Goal: Task Accomplishment & Management: Manage account settings

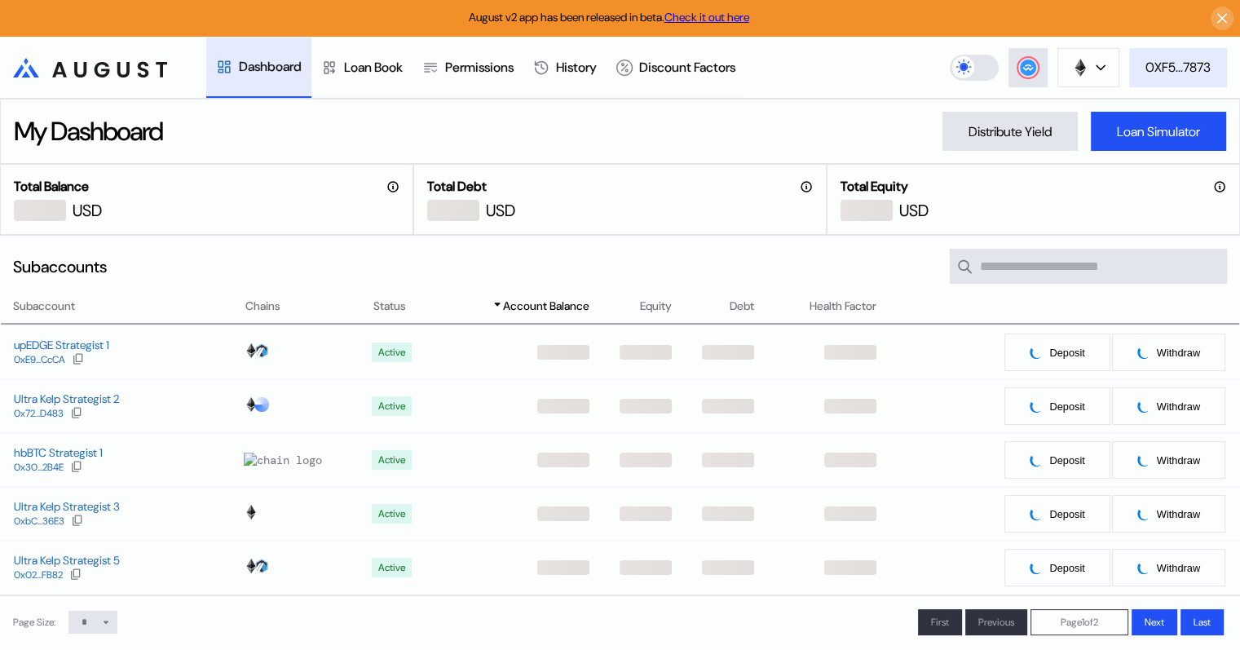
click at [1184, 68] on div "0XF5...7873" at bounding box center [1177, 67] width 65 height 17
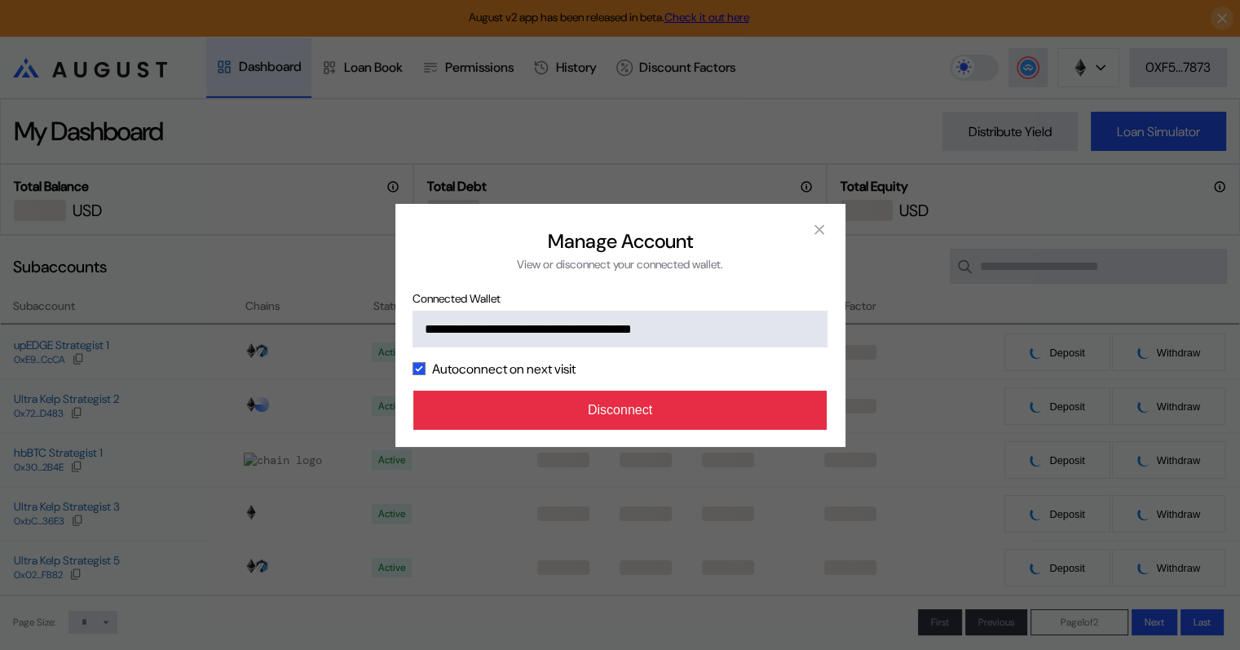
click at [630, 411] on button "Disconnect" at bounding box center [620, 409] width 414 height 39
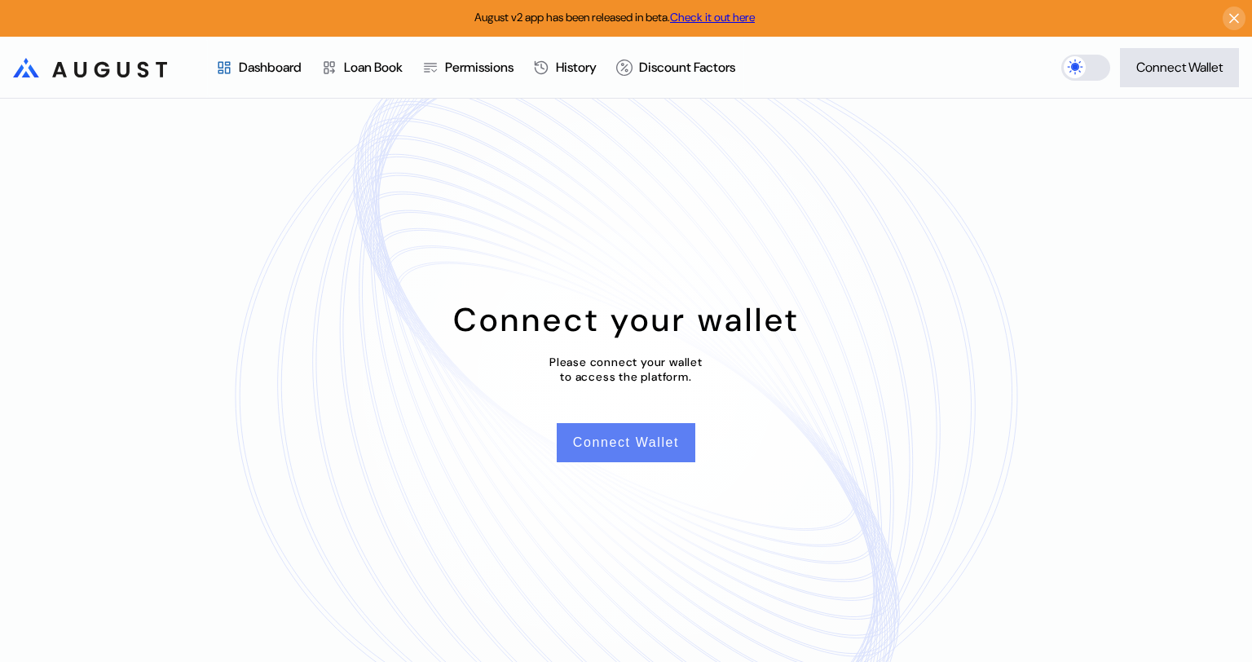
click at [671, 440] on button "Connect Wallet" at bounding box center [626, 442] width 139 height 39
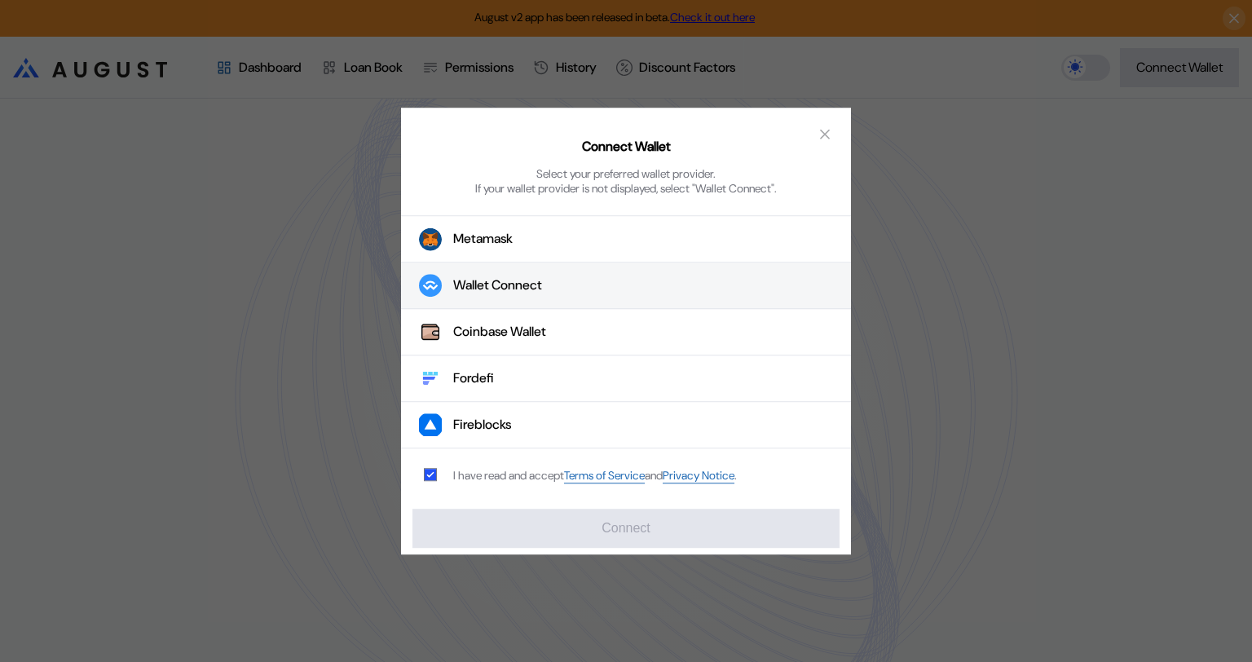
click at [498, 287] on div "Wallet Connect" at bounding box center [497, 285] width 89 height 17
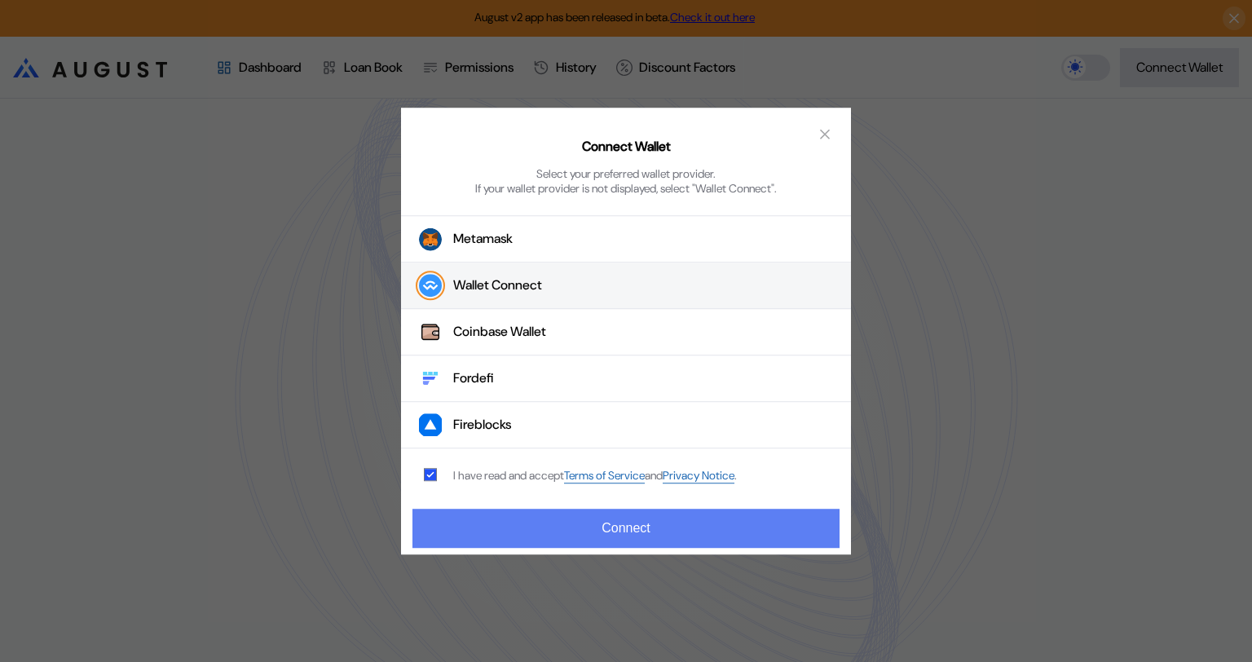
click at [614, 520] on button "Connect" at bounding box center [625, 528] width 427 height 39
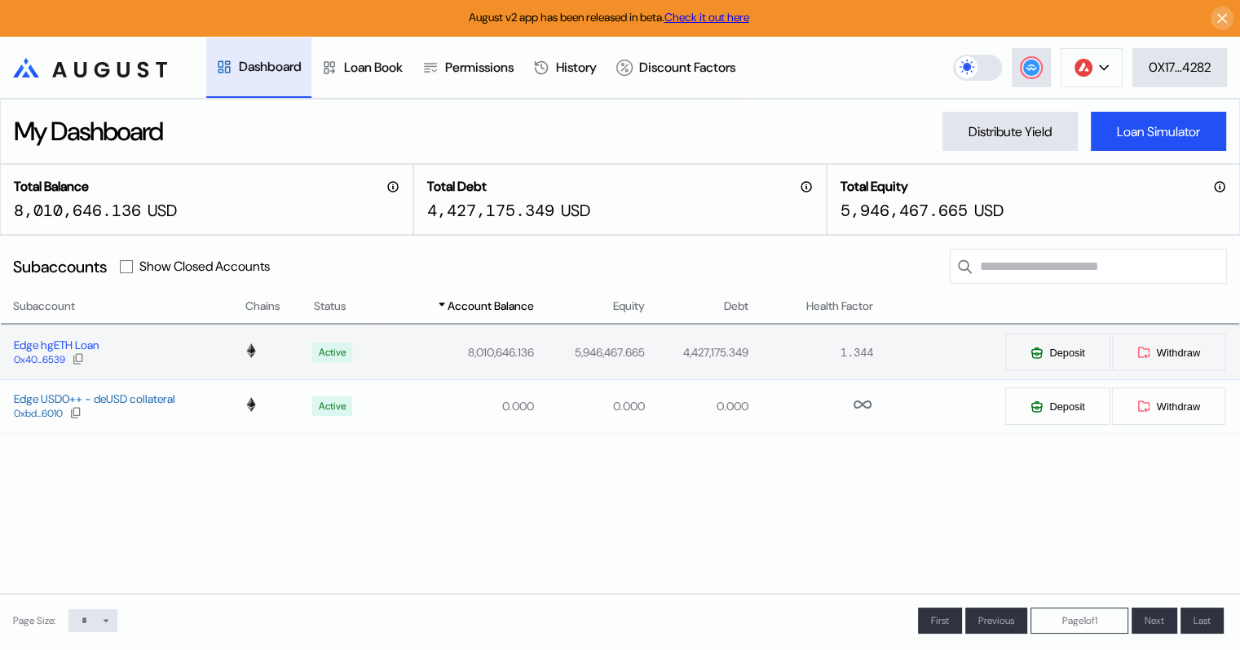
click at [39, 346] on div "Edge hgETH Loan" at bounding box center [56, 344] width 85 height 15
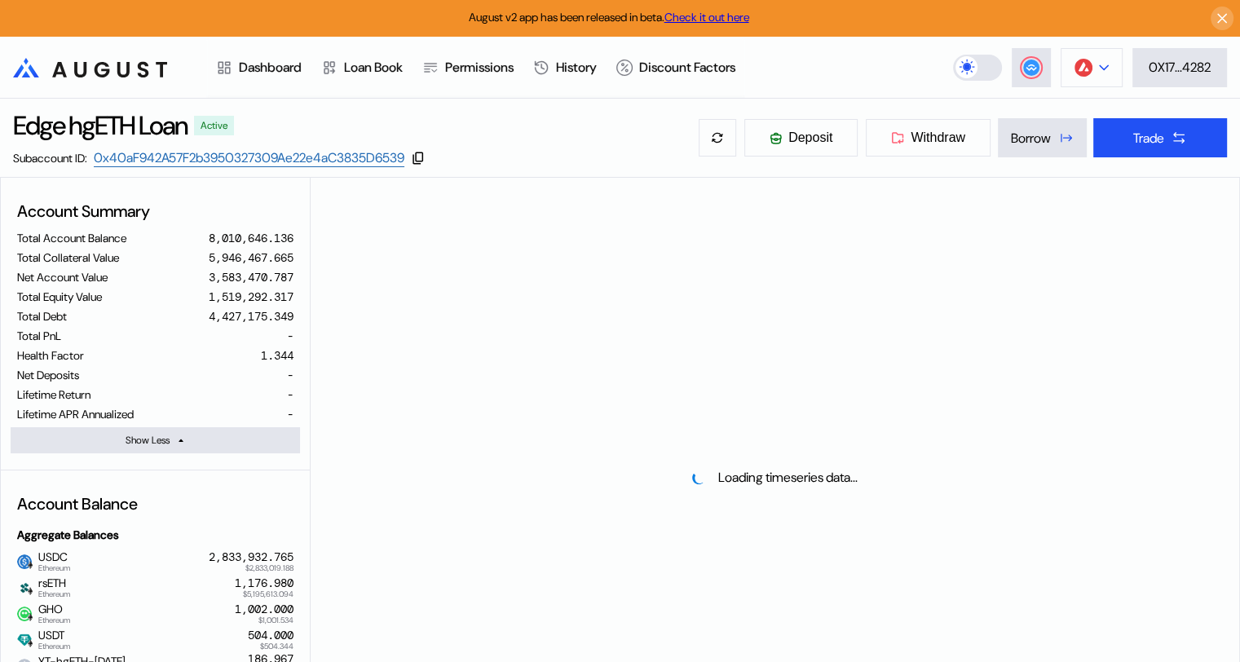
click at [1102, 62] on div at bounding box center [1104, 67] width 10 height 11
select select "*"
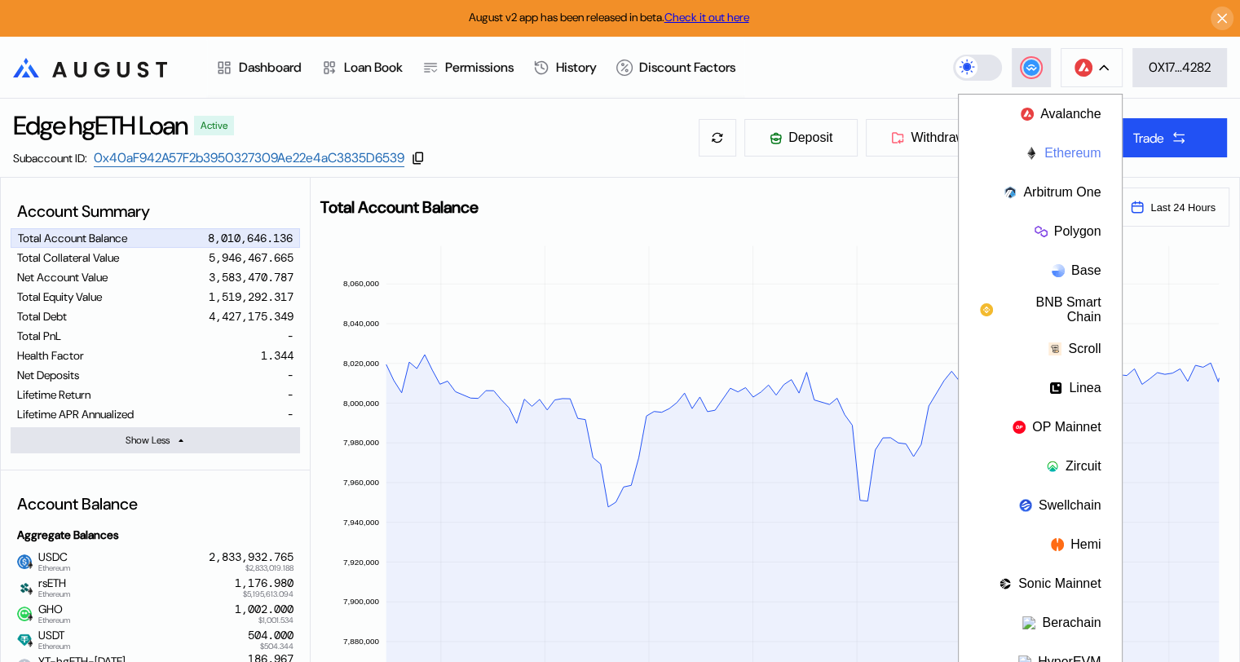
click at [1065, 157] on button "Ethereum" at bounding box center [1039, 153] width 163 height 39
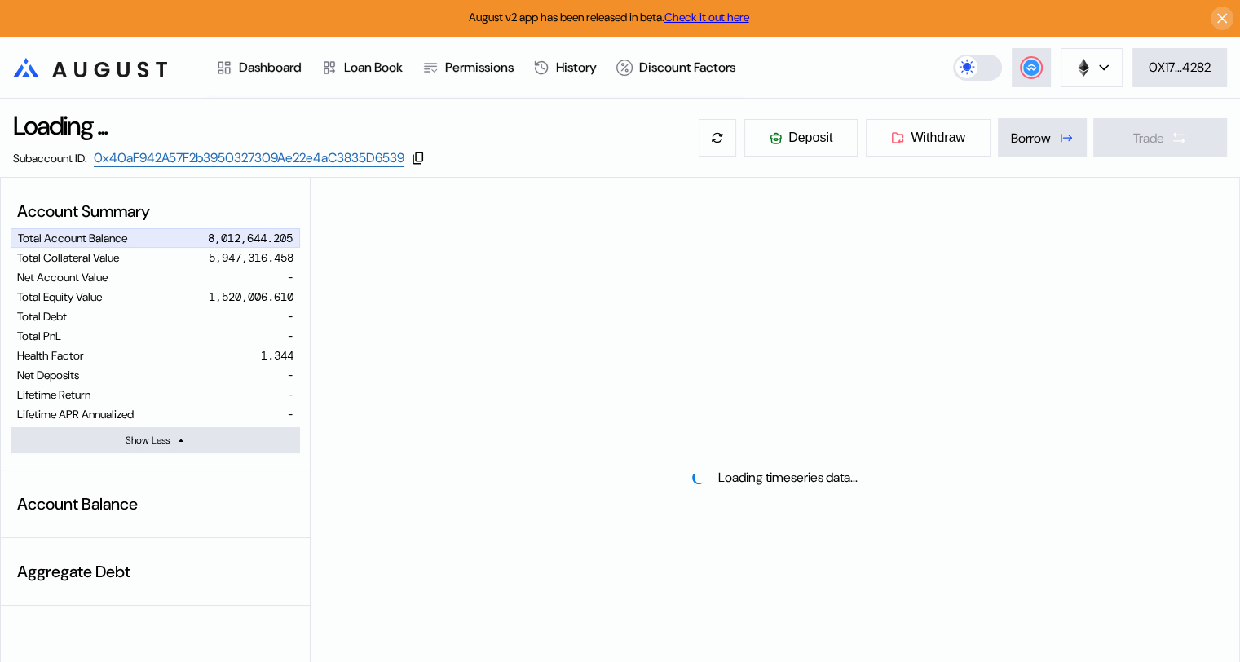
select select "*"
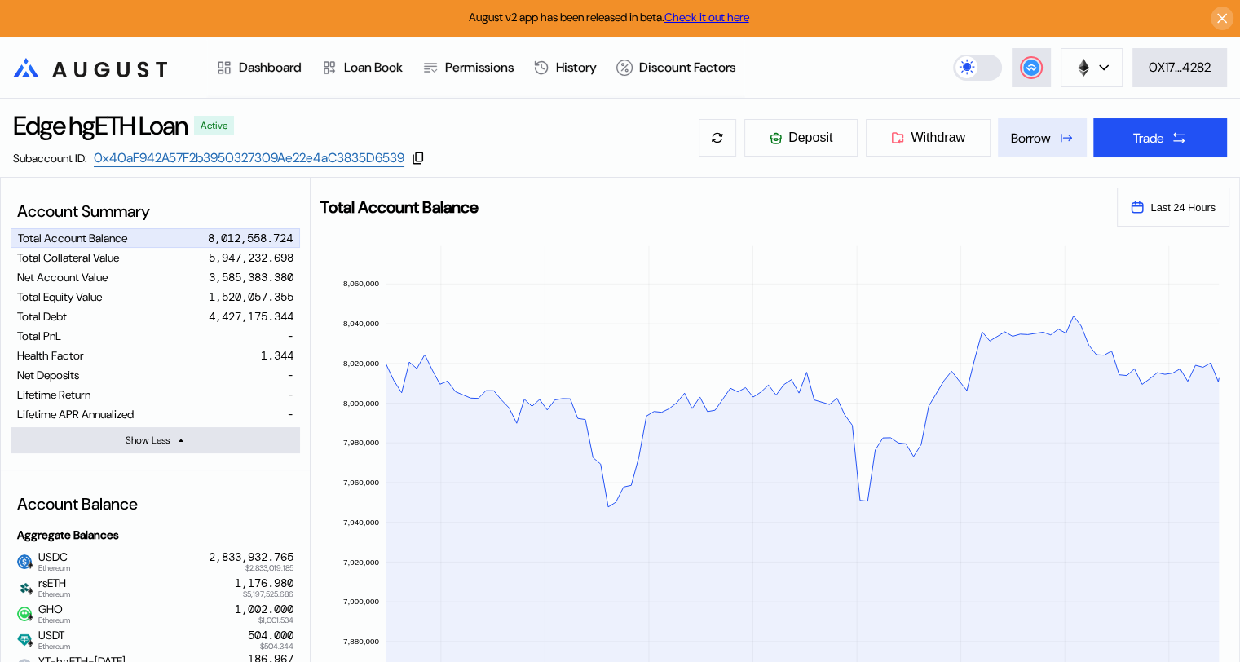
click at [1040, 142] on div "Borrow" at bounding box center [1031, 138] width 40 height 17
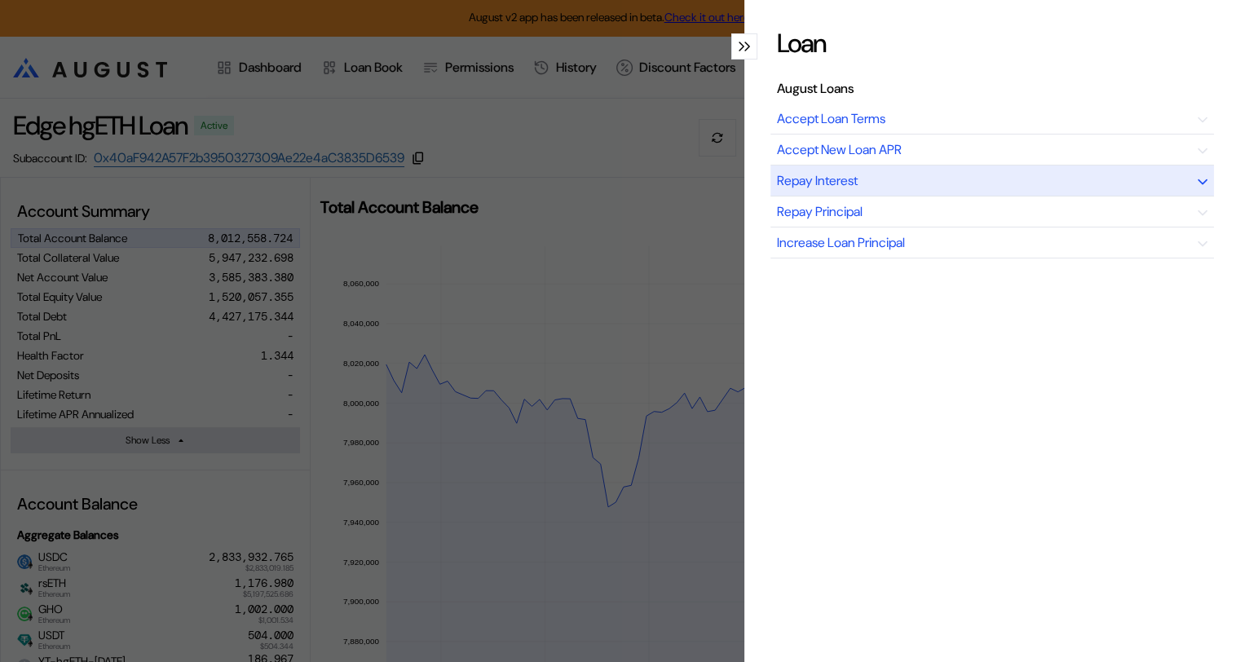
click at [955, 180] on div "Repay Interest" at bounding box center [991, 180] width 443 height 31
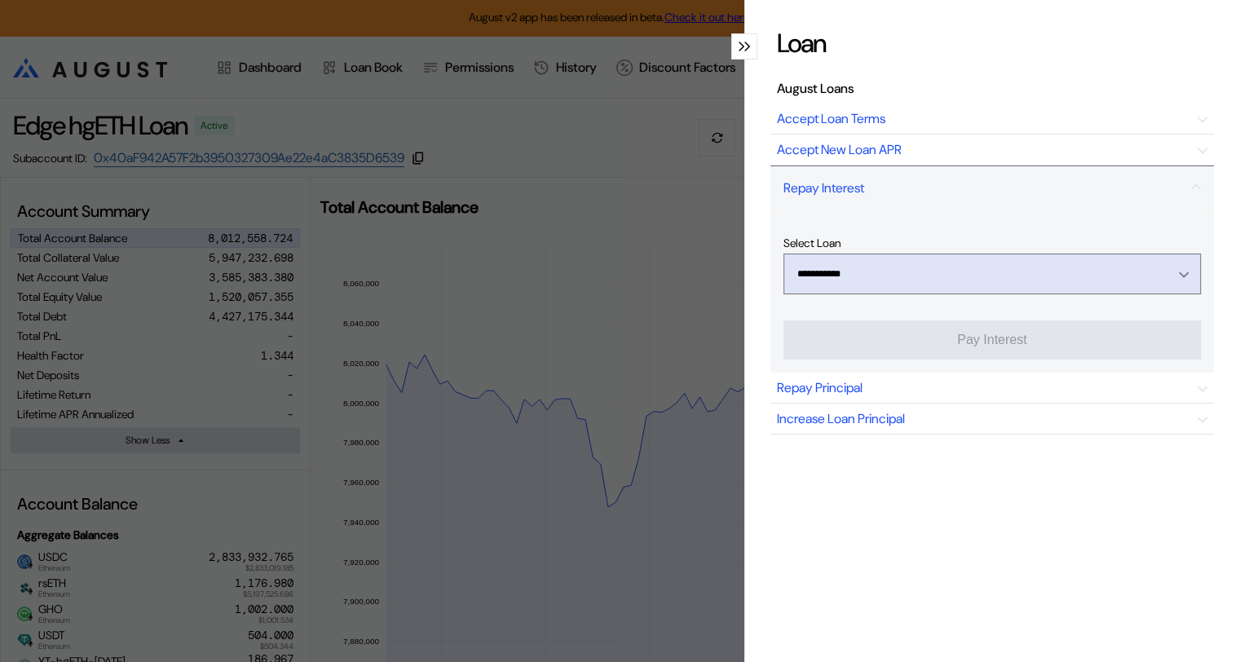
click at [1178, 273] on icon "Open menu" at bounding box center [1183, 274] width 10 height 7
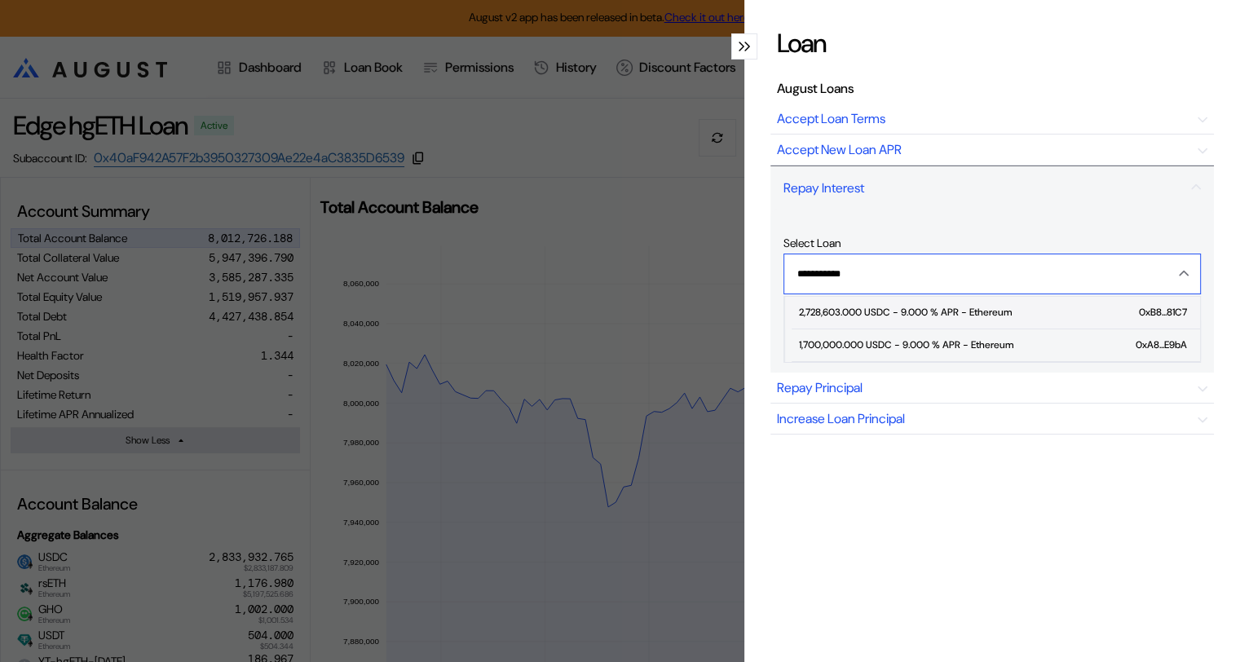
click at [995, 310] on div "2,728,603.000 USDC - 9.000 % APR - Ethereum" at bounding box center [904, 311] width 213 height 11
type input "**********"
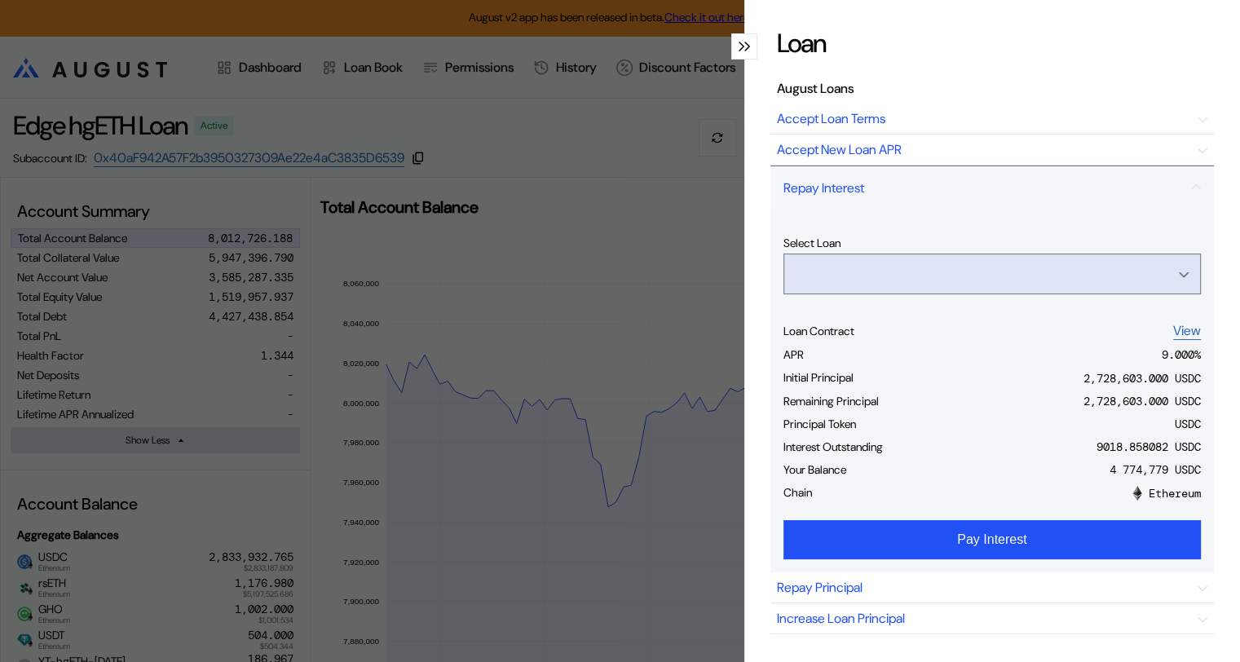
click at [1103, 271] on input "Open menu" at bounding box center [982, 273] width 375 height 39
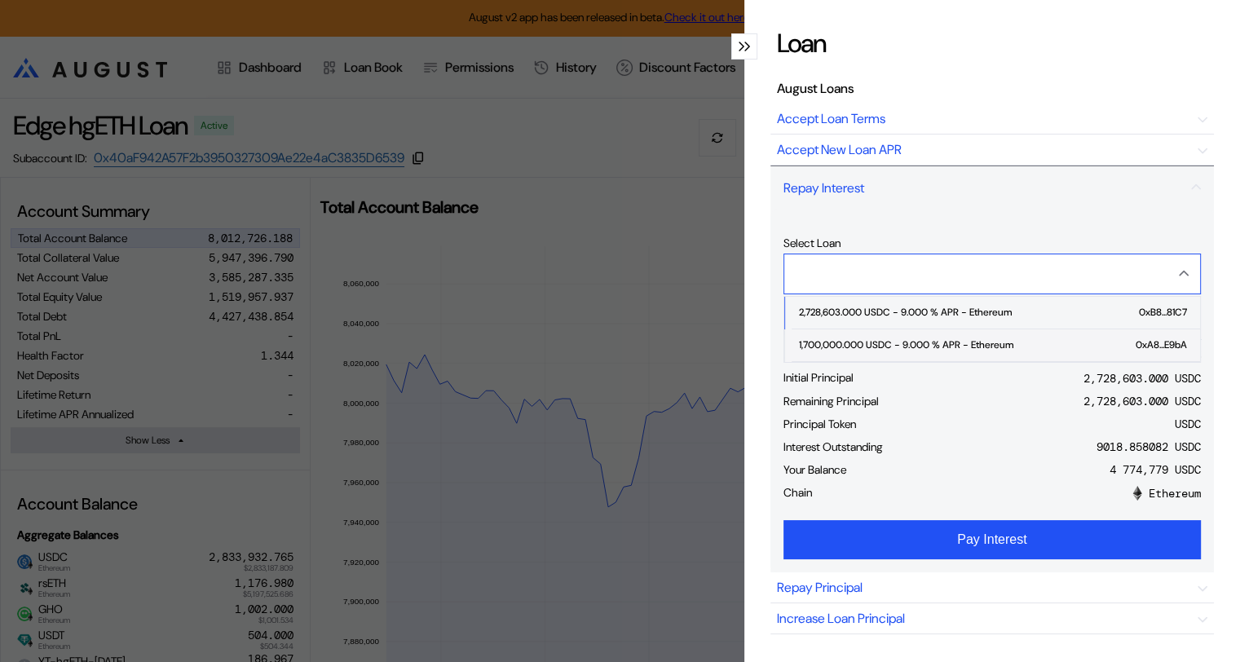
click at [986, 339] on div "1,700,000.000 USDC - 9.000 % APR - Ethereum" at bounding box center [905, 344] width 214 height 11
type input "**********"
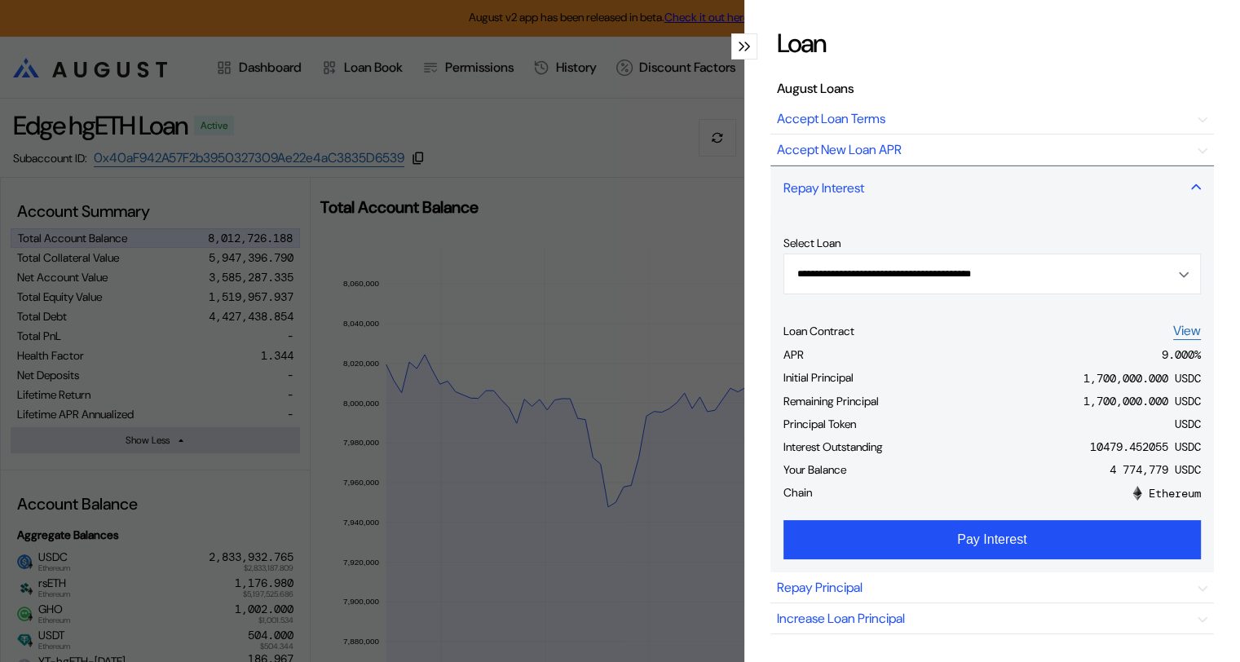
click at [1191, 186] on icon "modal" at bounding box center [1195, 187] width 8 height 4
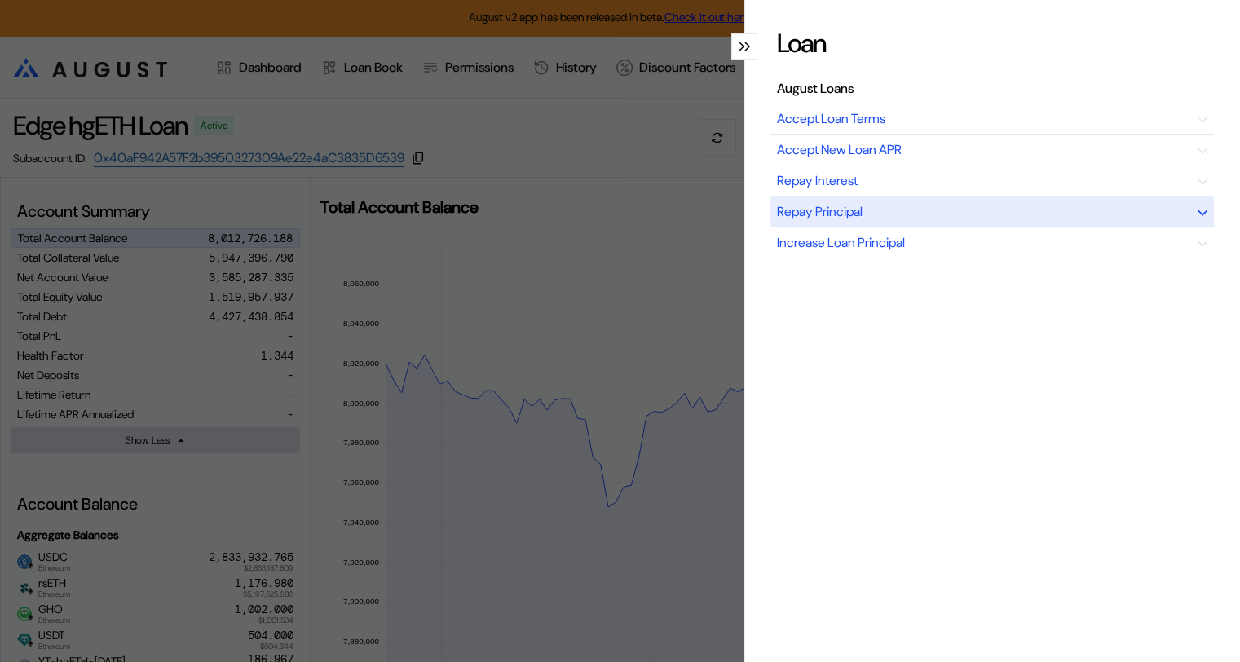
click at [984, 209] on div "Repay Principal" at bounding box center [991, 211] width 443 height 31
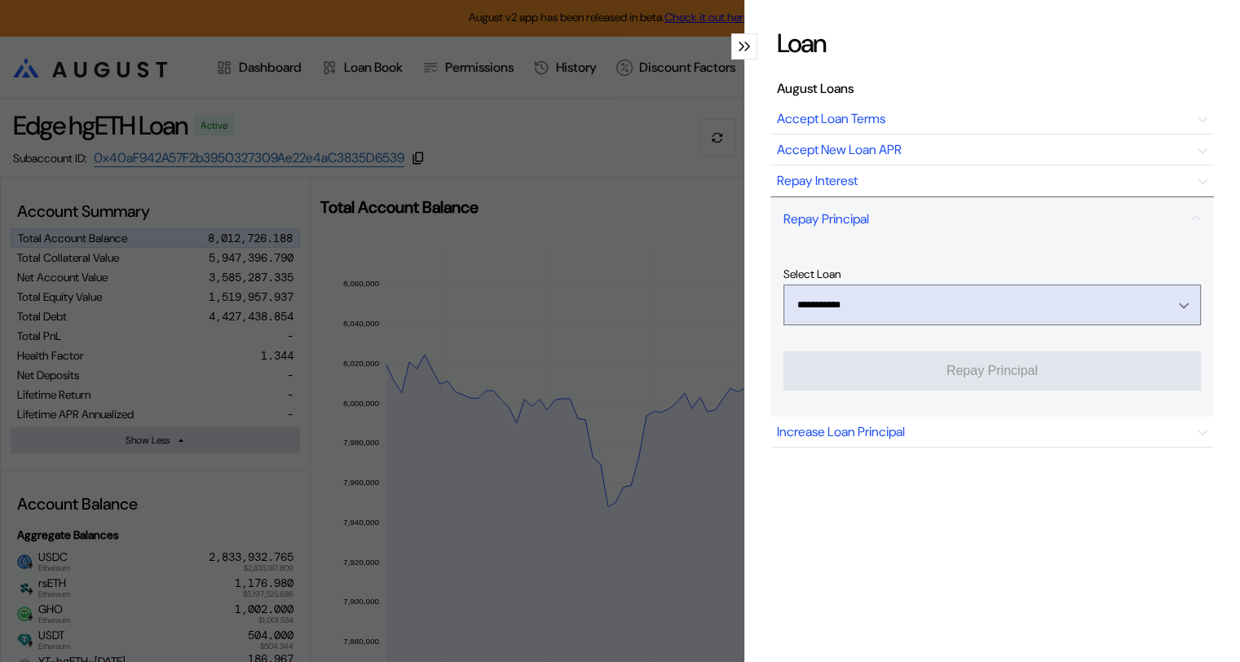
click at [1178, 303] on icon "Open menu" at bounding box center [1183, 305] width 10 height 7
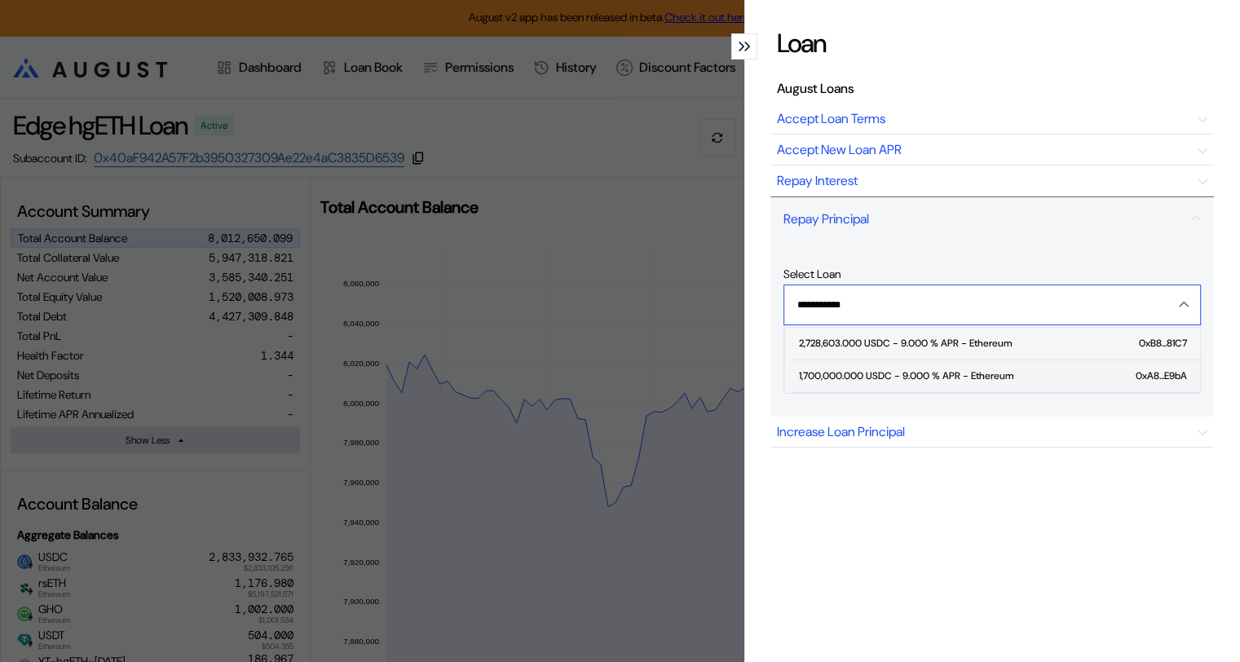
click at [1006, 371] on div "1,700,000.000 USDC - 9.000 % APR - Ethereum" at bounding box center [905, 375] width 214 height 11
type input "**********"
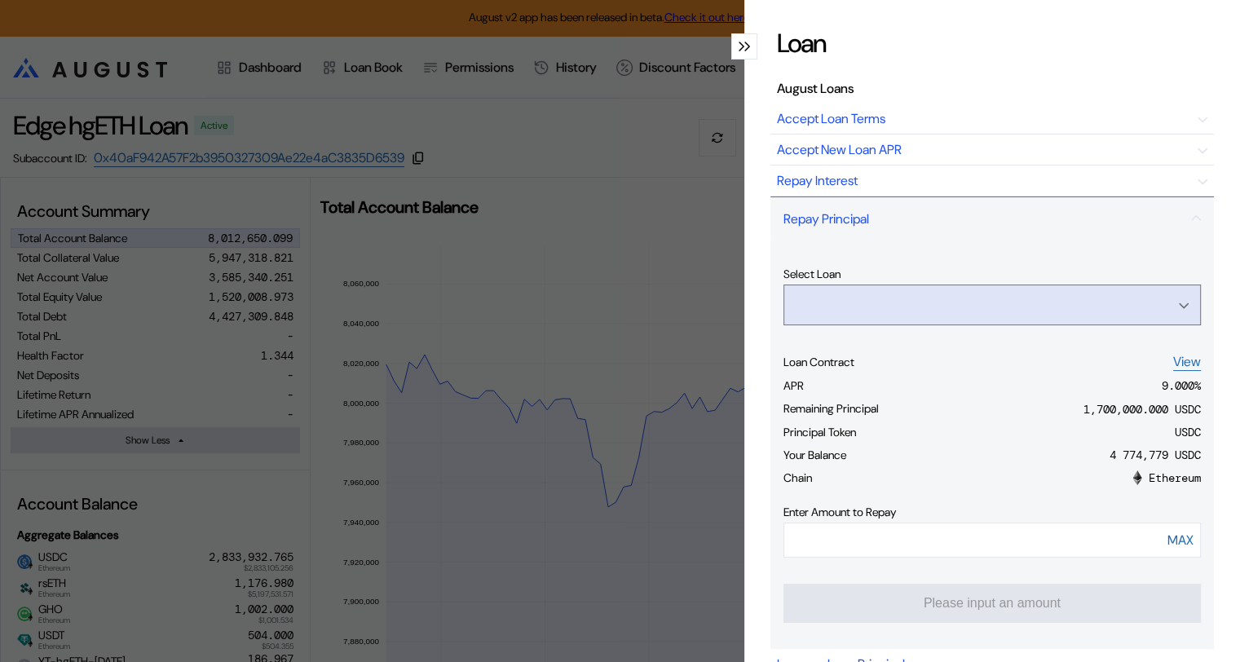
click at [1050, 300] on input "Open menu" at bounding box center [982, 304] width 375 height 39
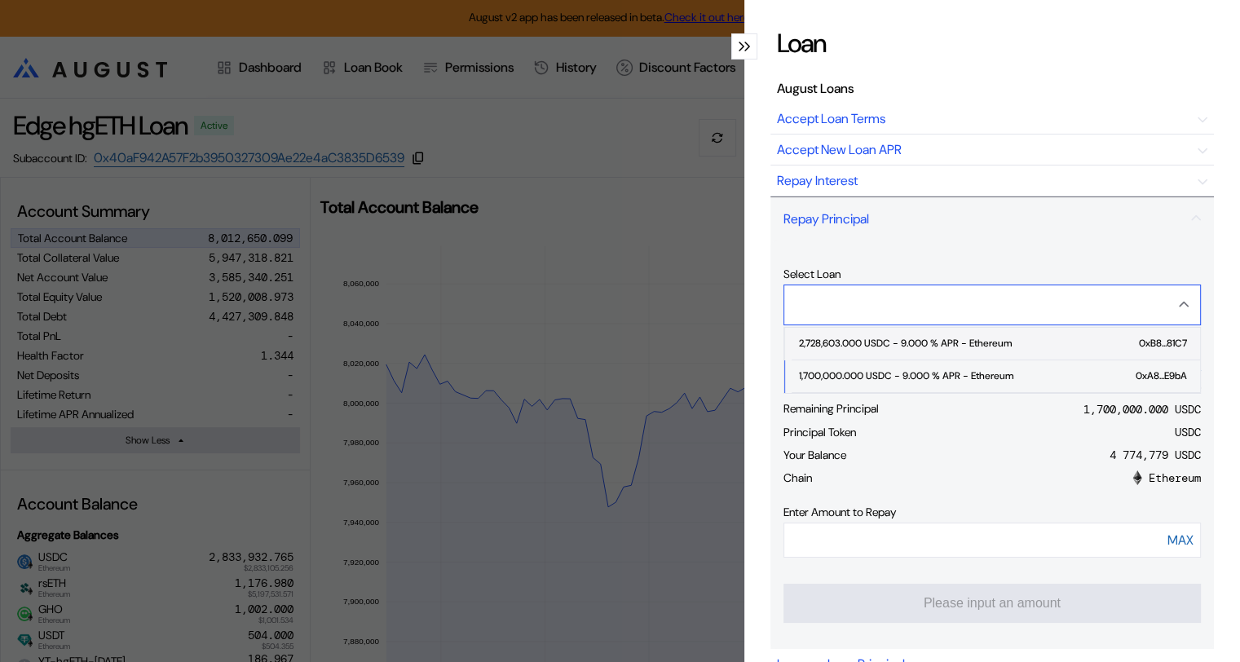
click at [942, 337] on div "2,728,603.000 USDC - 9.000 % APR - Ethereum" at bounding box center [904, 342] width 213 height 11
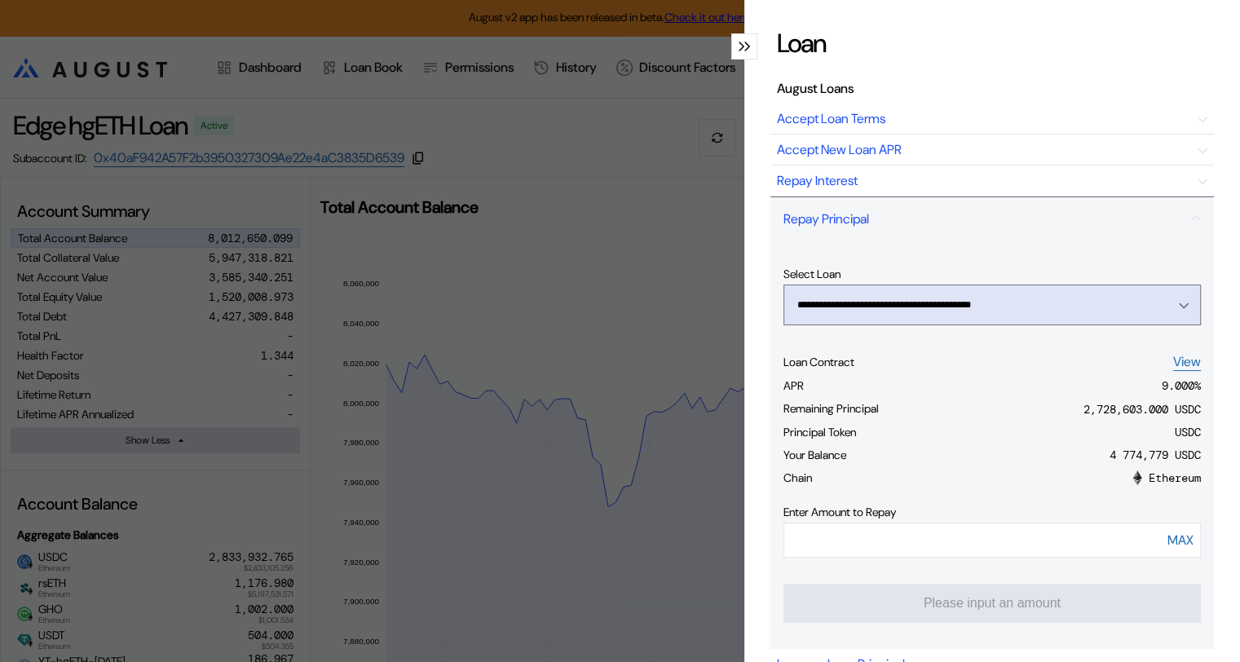
click at [1178, 302] on icon "Open menu" at bounding box center [1183, 305] width 10 height 7
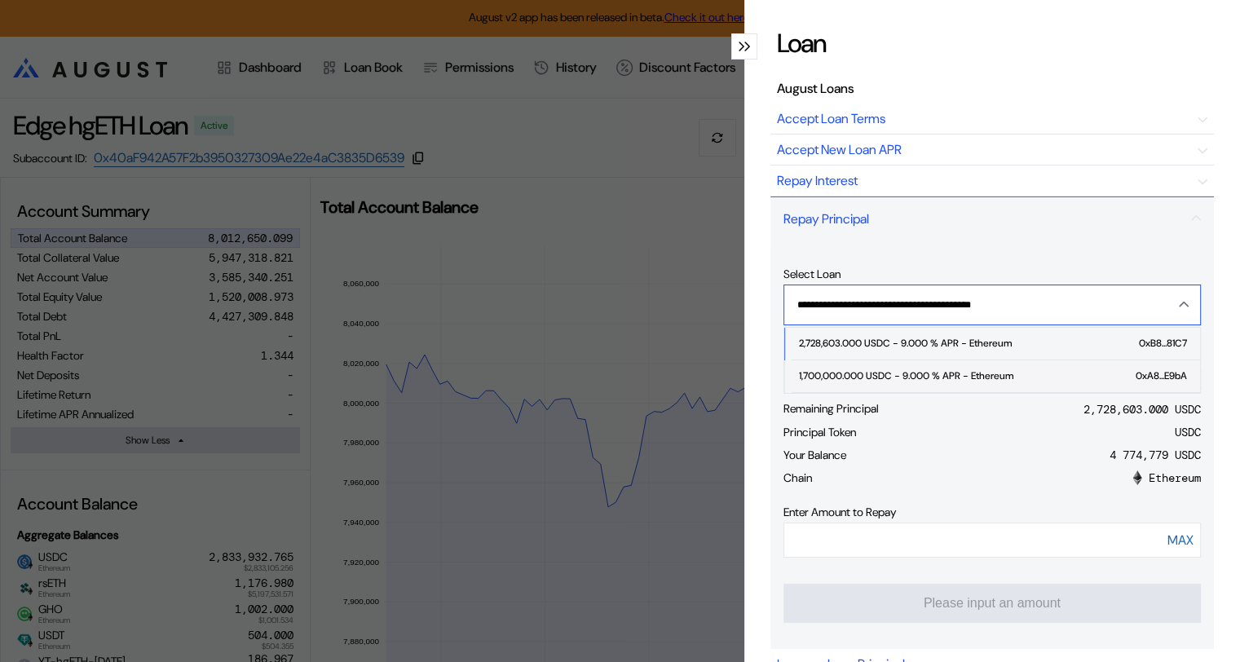
click at [967, 372] on div "1,700,000.000 USDC - 9.000 % APR - Ethereum" at bounding box center [905, 375] width 214 height 11
type input "**********"
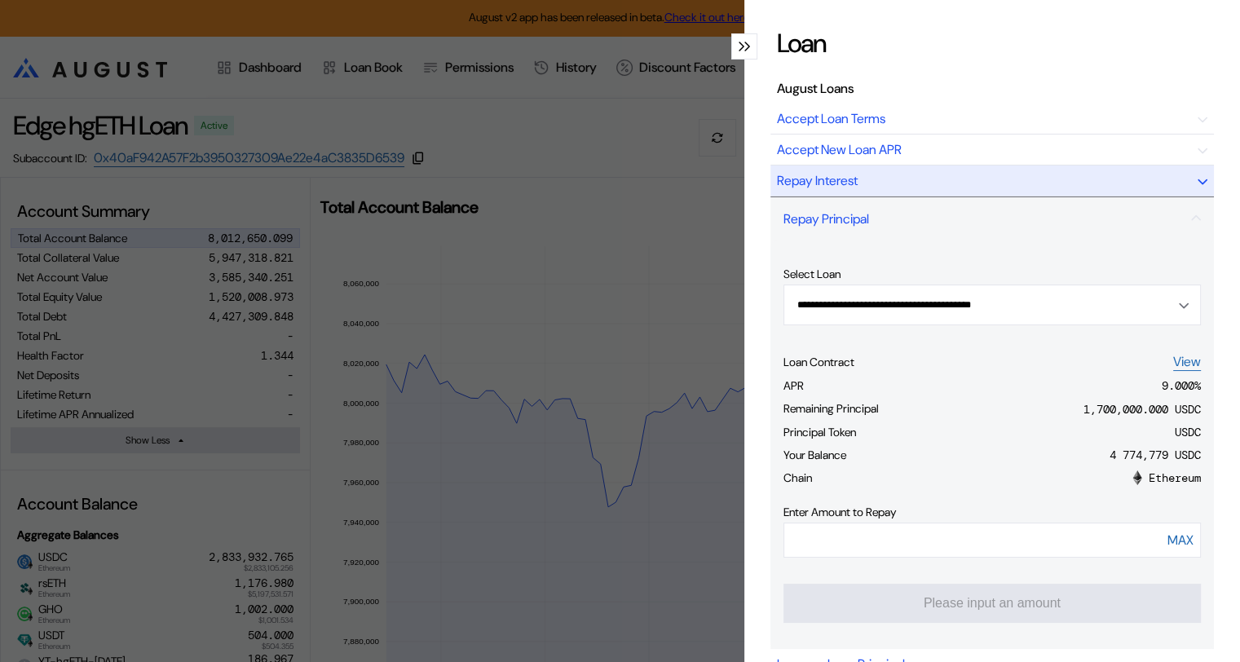
click at [948, 183] on div "Repay Interest" at bounding box center [991, 180] width 443 height 31
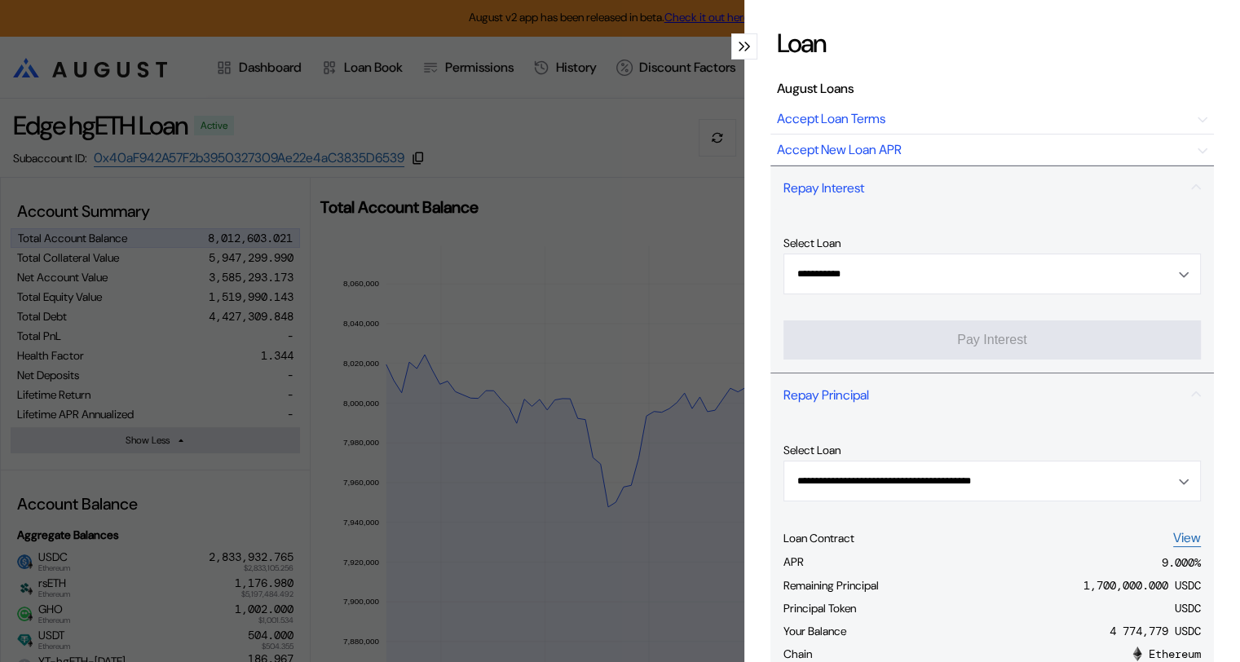
click at [739, 46] on icon "modal" at bounding box center [741, 46] width 4 height 8
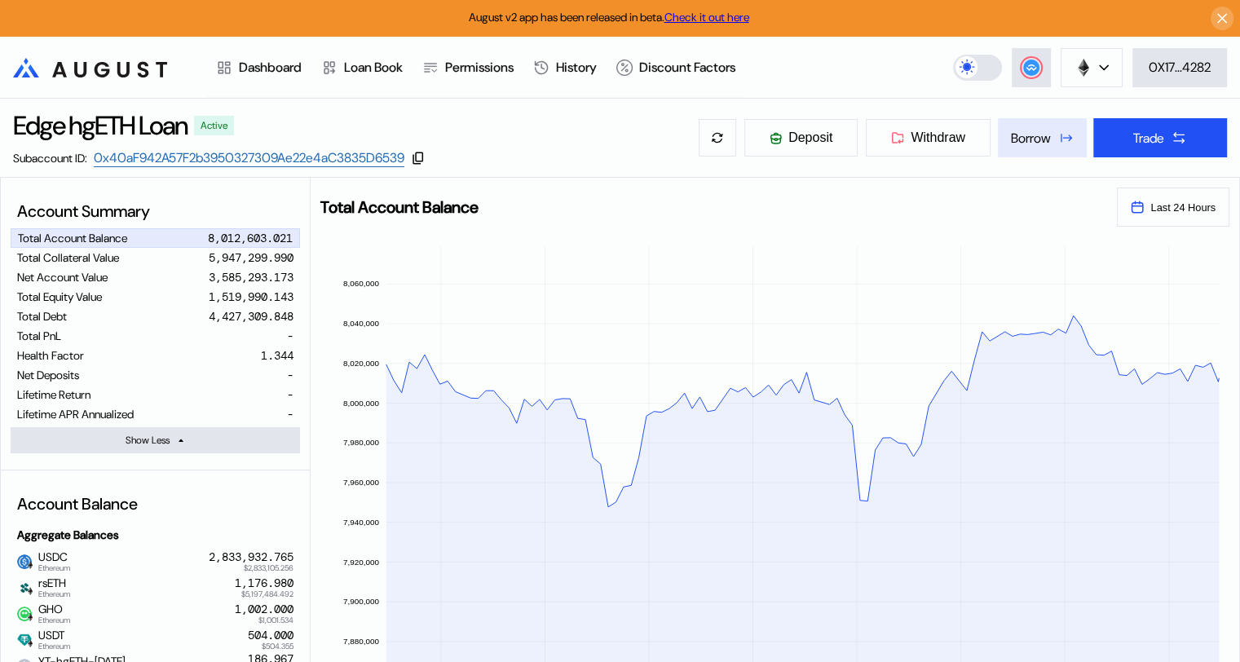
click at [1019, 143] on div "Borrow" at bounding box center [1031, 138] width 40 height 17
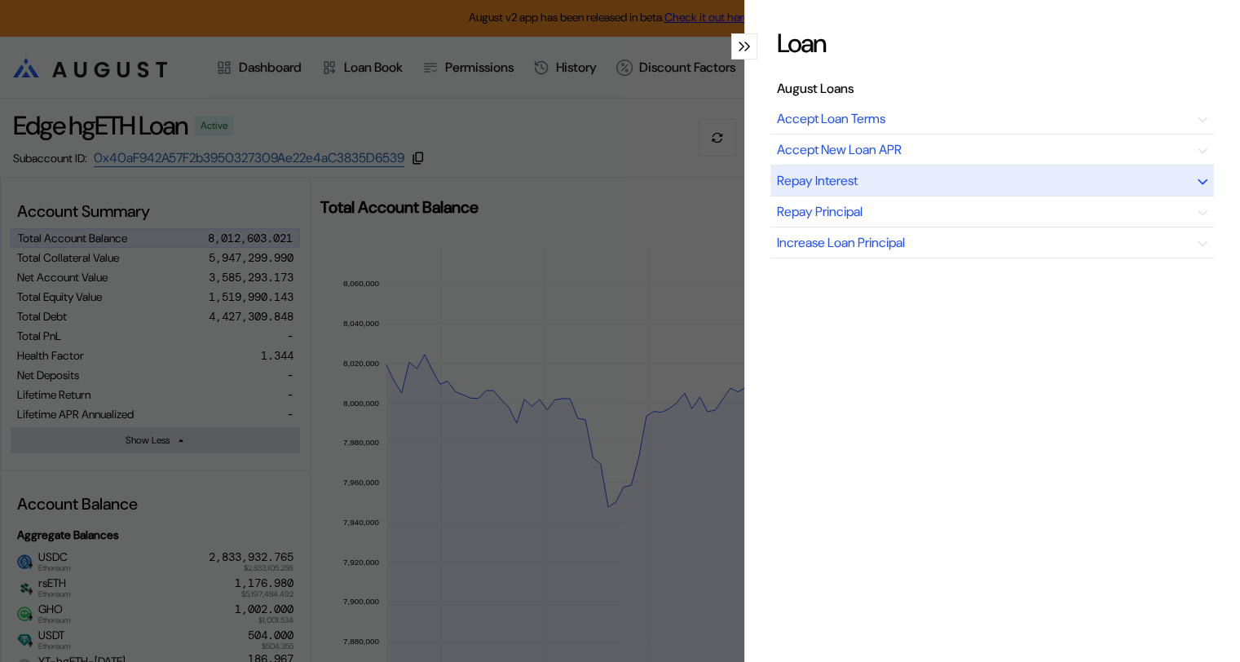
click at [898, 183] on div "Repay Interest" at bounding box center [991, 180] width 443 height 31
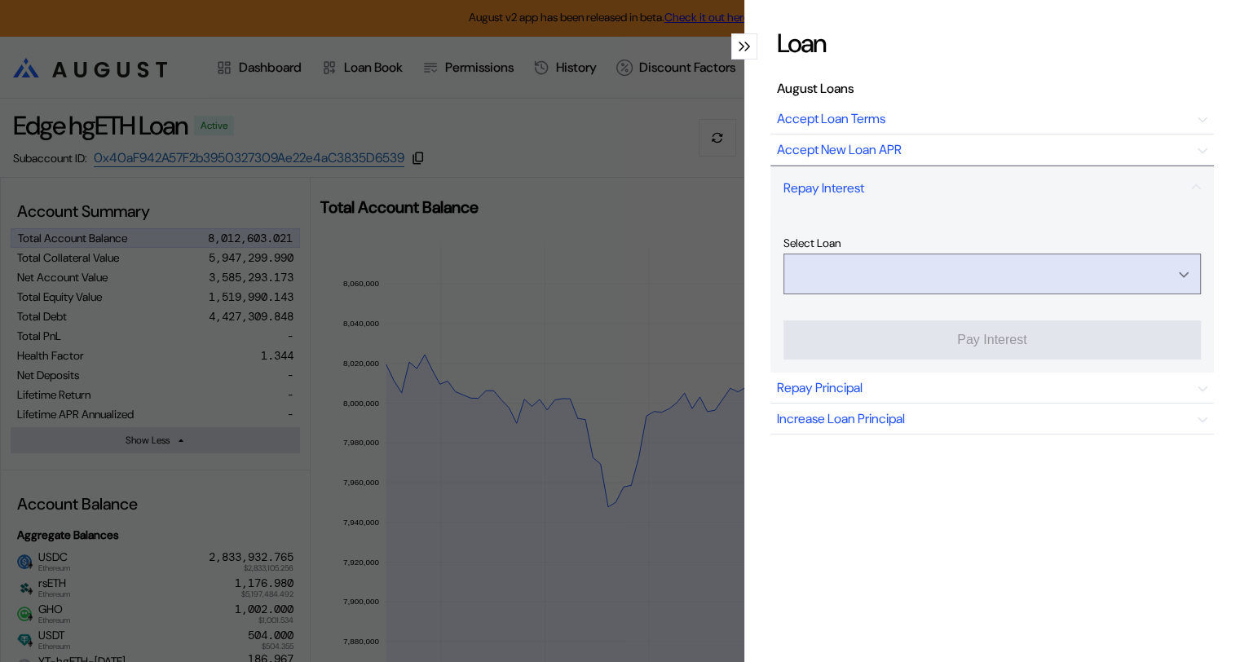
click at [1011, 271] on input "Open menu" at bounding box center [982, 273] width 375 height 39
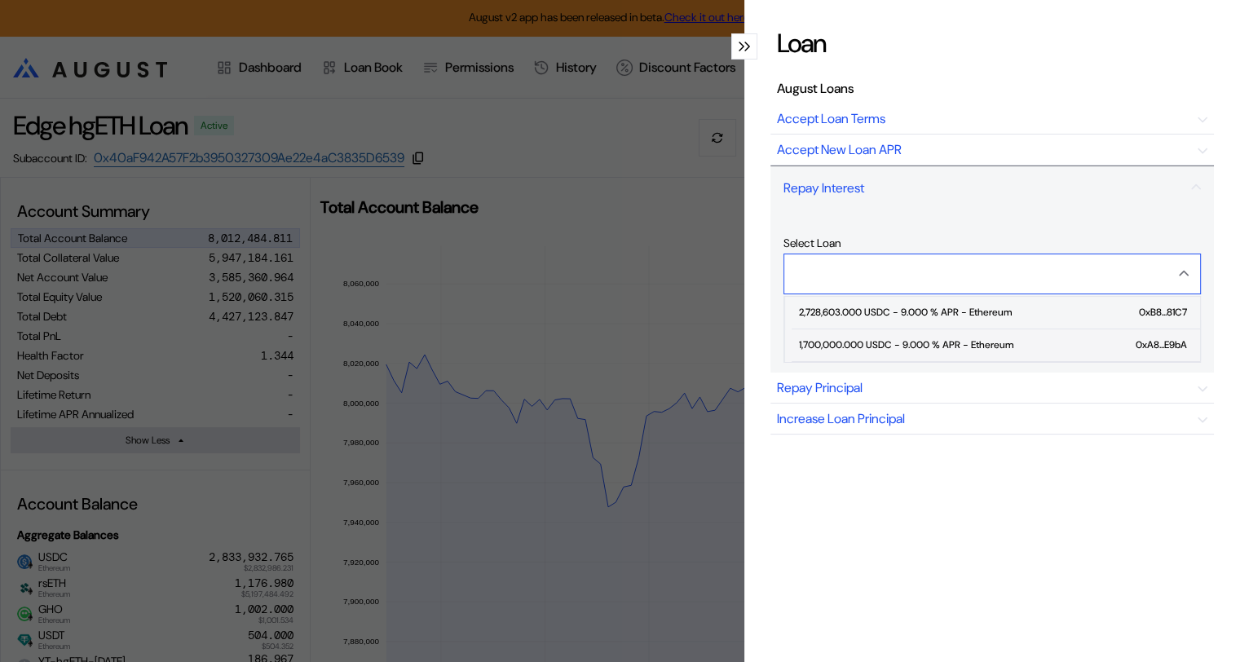
click at [945, 339] on div "1,700,000.000 USDC - 9.000 % APR - Ethereum" at bounding box center [905, 344] width 214 height 11
type input "**********"
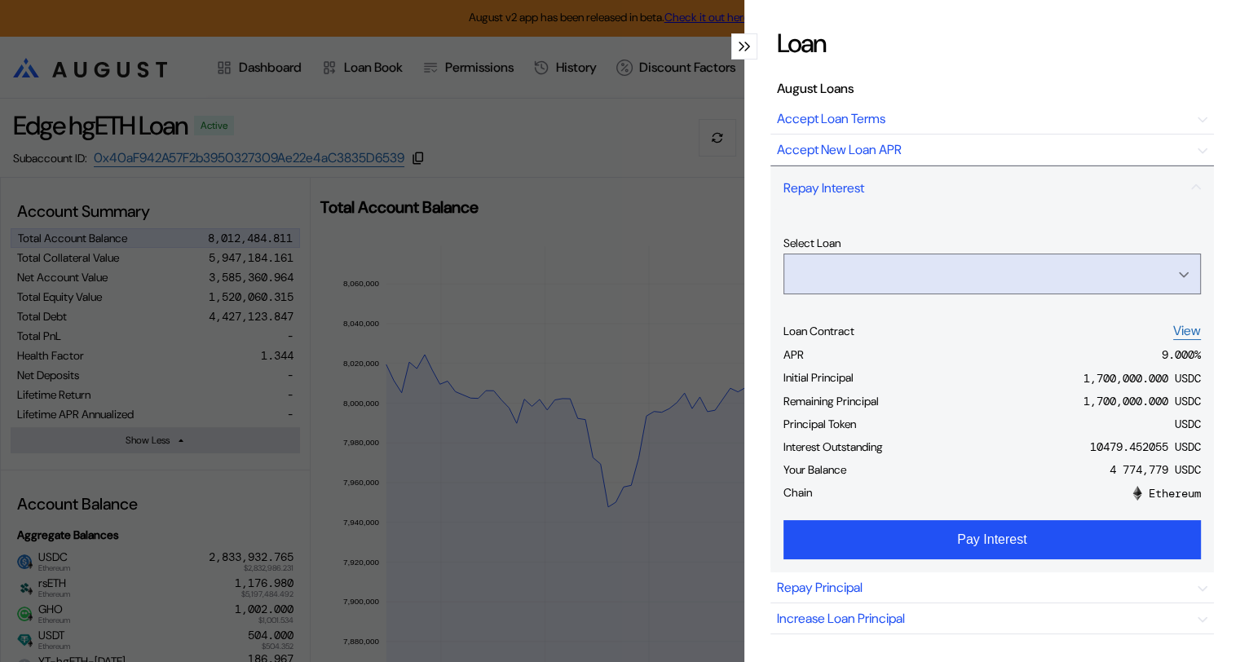
click at [1074, 267] on input "Open menu" at bounding box center [982, 273] width 375 height 39
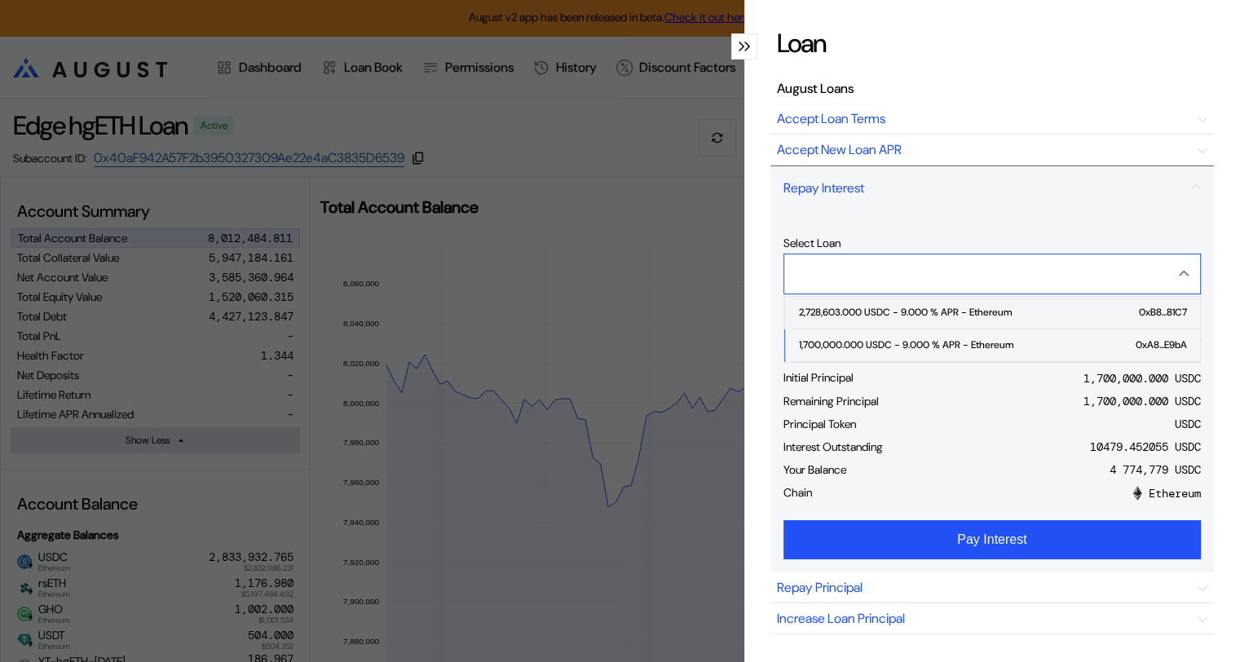
click at [911, 306] on div "2,728,603.000 USDC - 9.000 % APR - Ethereum" at bounding box center [904, 311] width 213 height 11
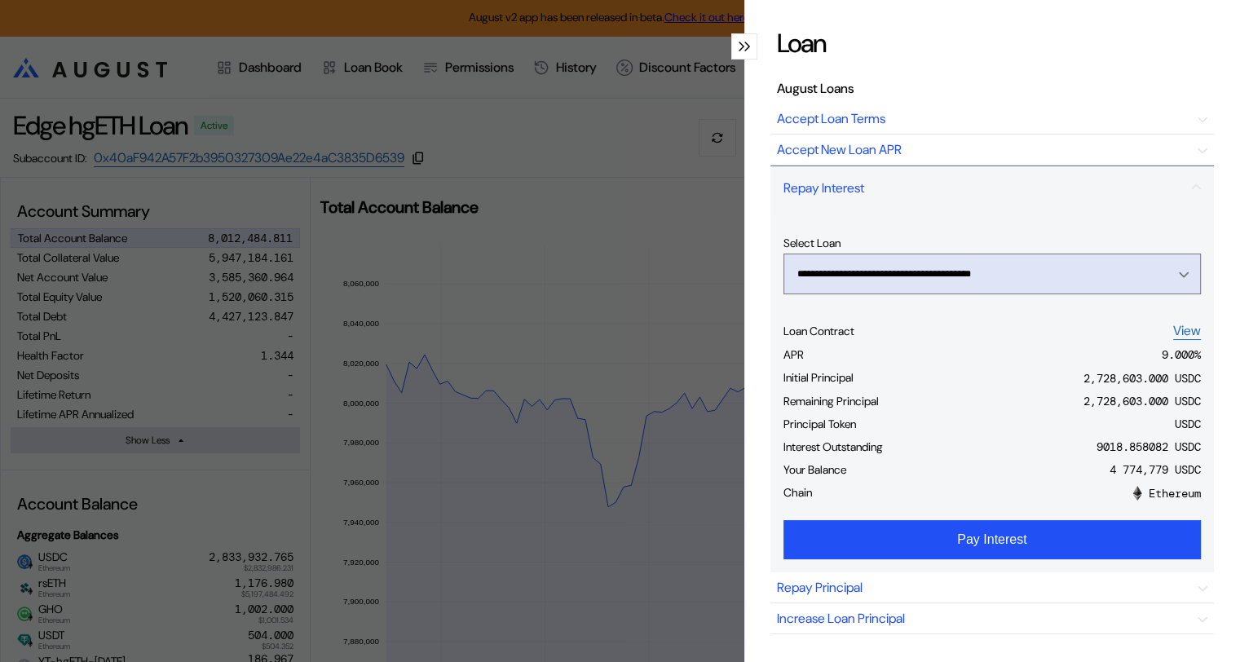
click at [1170, 271] on div "Open menu" at bounding box center [1179, 273] width 18 height 15
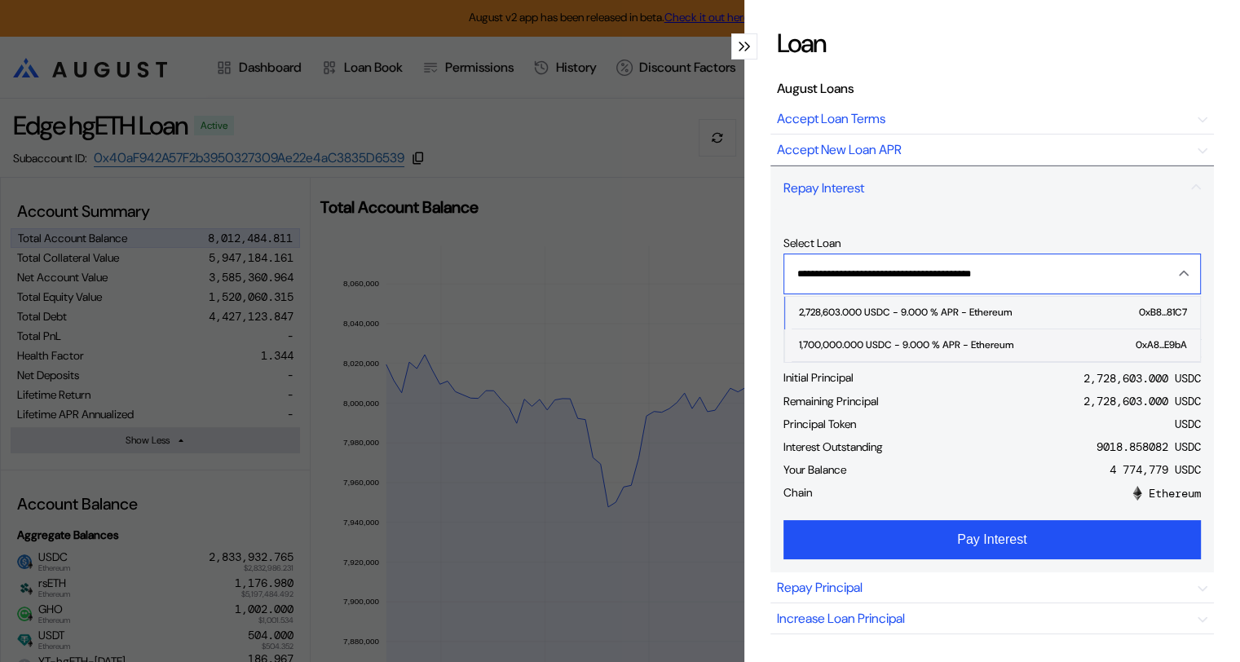
click at [895, 339] on div "1,700,000.000 USDC - 9.000 % APR - Ethereum" at bounding box center [905, 344] width 214 height 11
type input "**********"
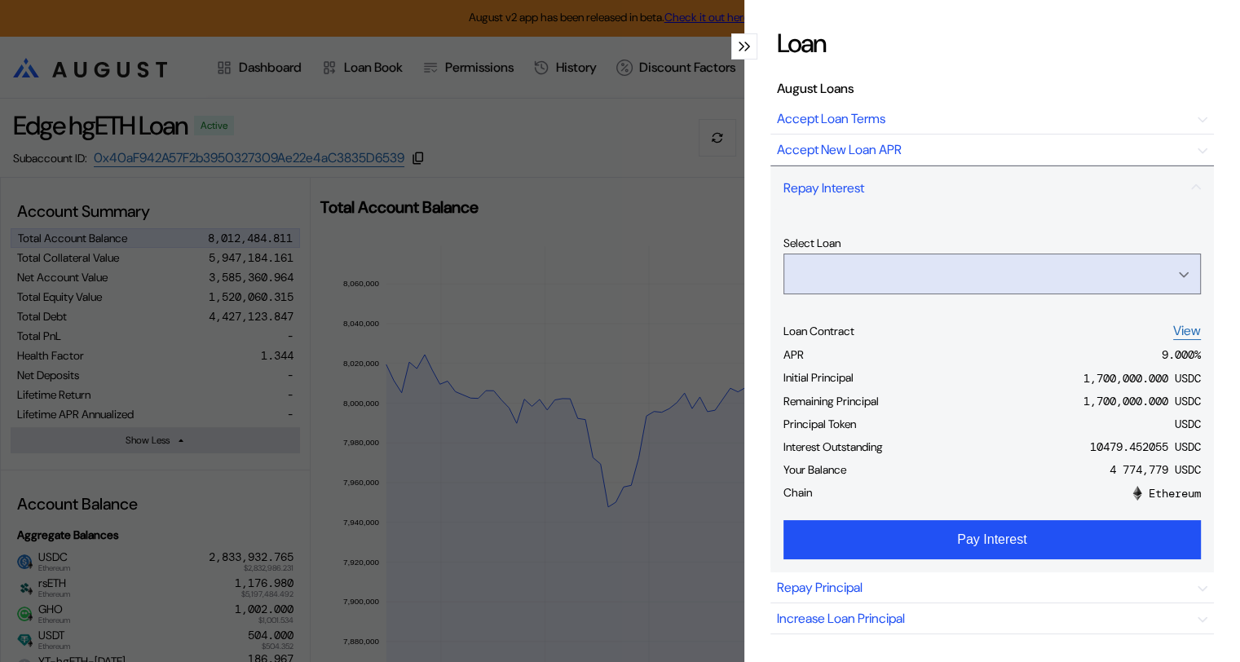
click at [957, 273] on input "Open menu" at bounding box center [982, 273] width 375 height 39
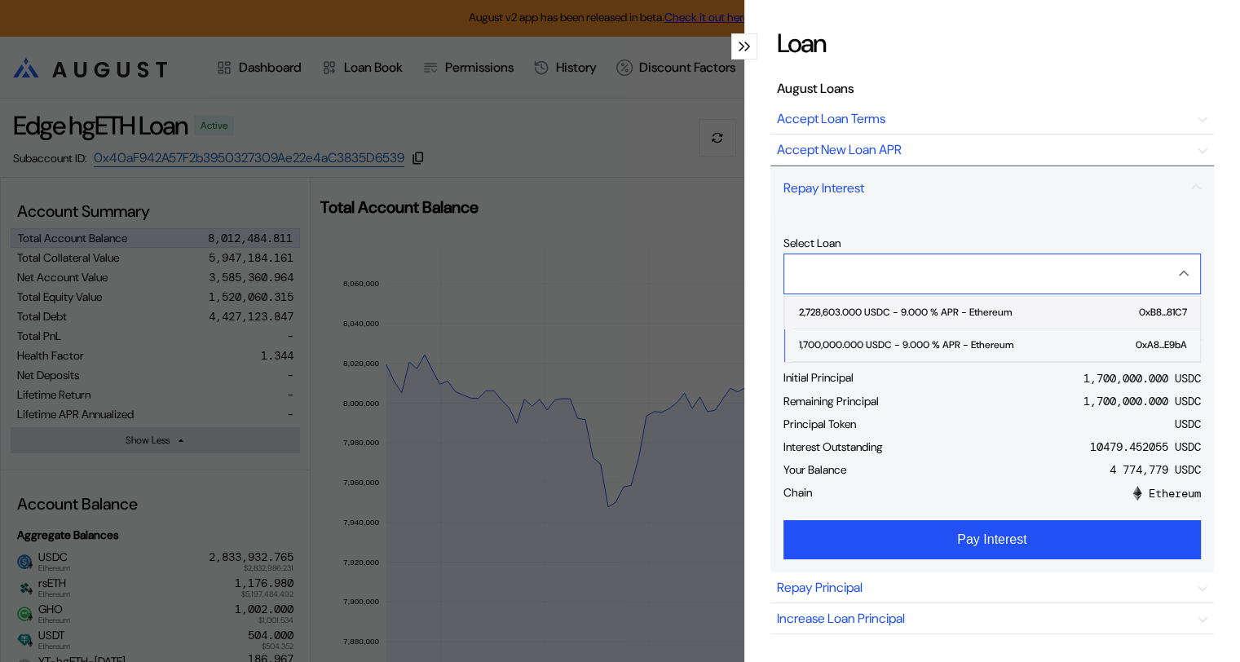
click at [923, 318] on span "2,728,603.000 USDC - 9.000 % APR - Ethereum 0xB8...81C7" at bounding box center [995, 313] width 408 height 33
type input "**********"
